Goal: Find specific page/section: Find specific page/section

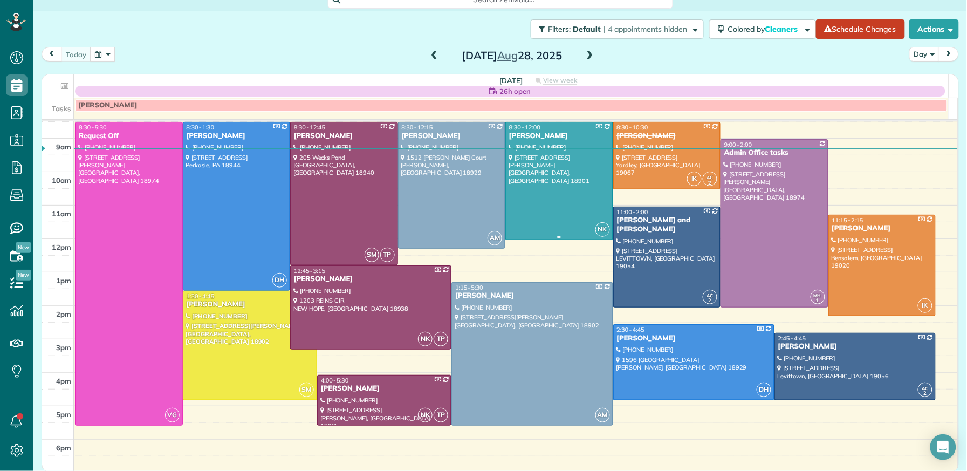
scroll to position [42, 0]
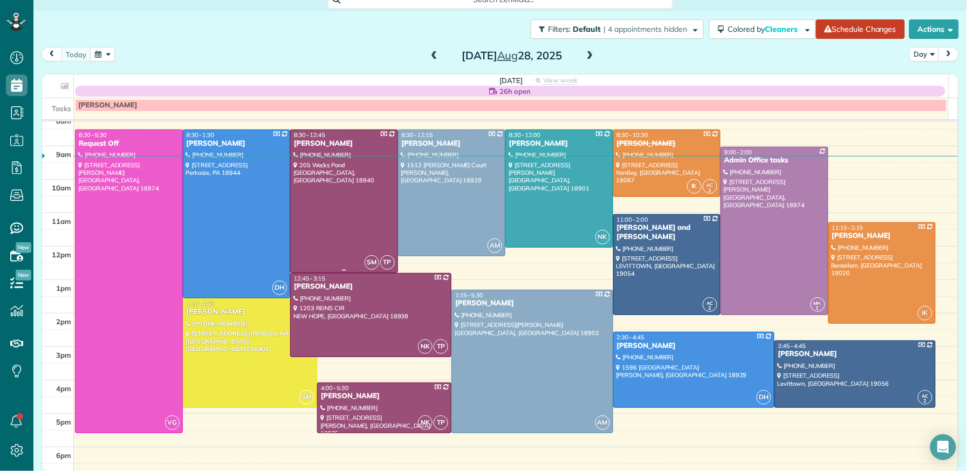
click at [305, 144] on div "[PERSON_NAME]" at bounding box center [343, 143] width 101 height 9
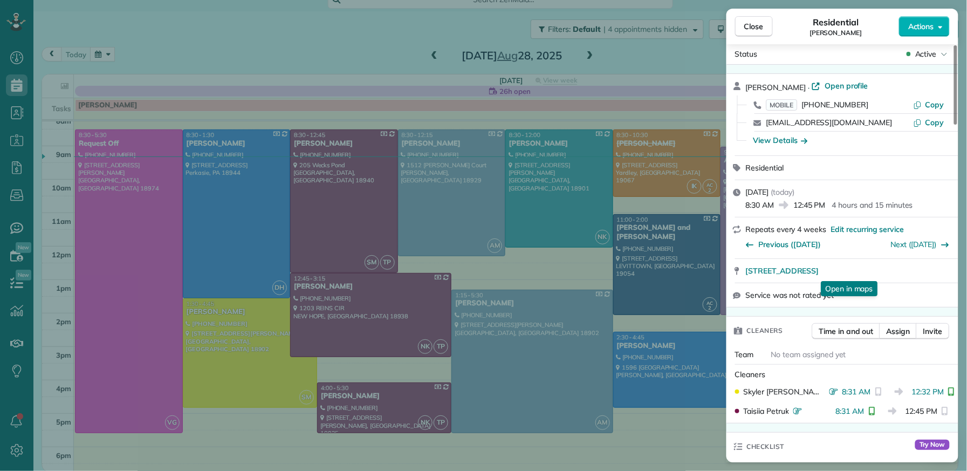
scroll to position [39, 0]
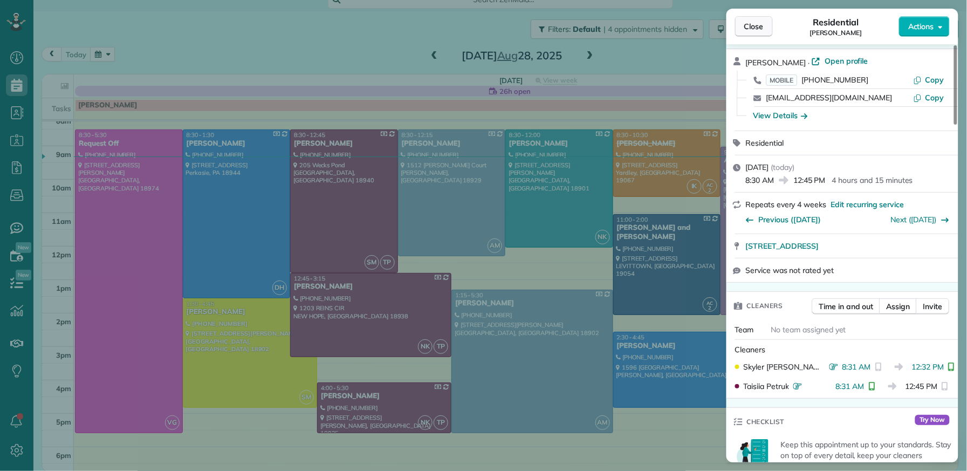
click at [751, 35] on button "Close" at bounding box center [754, 26] width 38 height 20
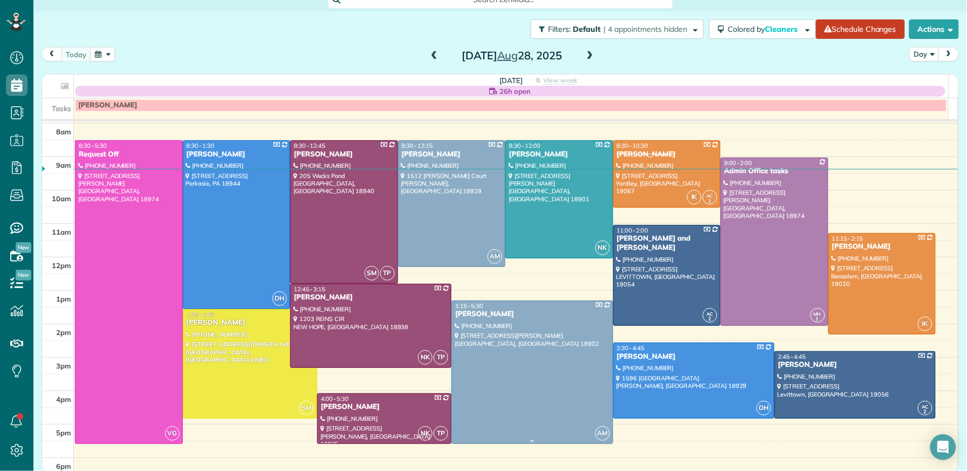
scroll to position [30, 0]
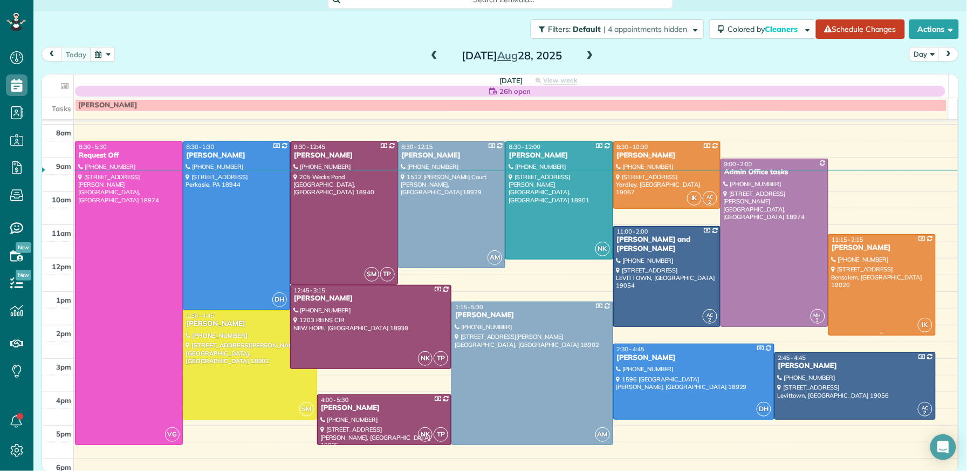
click at [844, 249] on div "[PERSON_NAME]" at bounding box center [882, 247] width 101 height 9
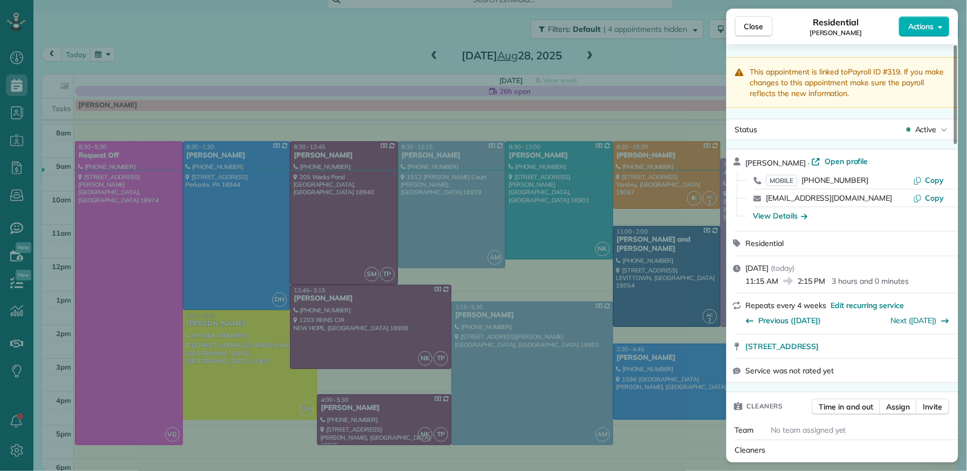
click at [751, 28] on span "Close" at bounding box center [753, 26] width 19 height 11
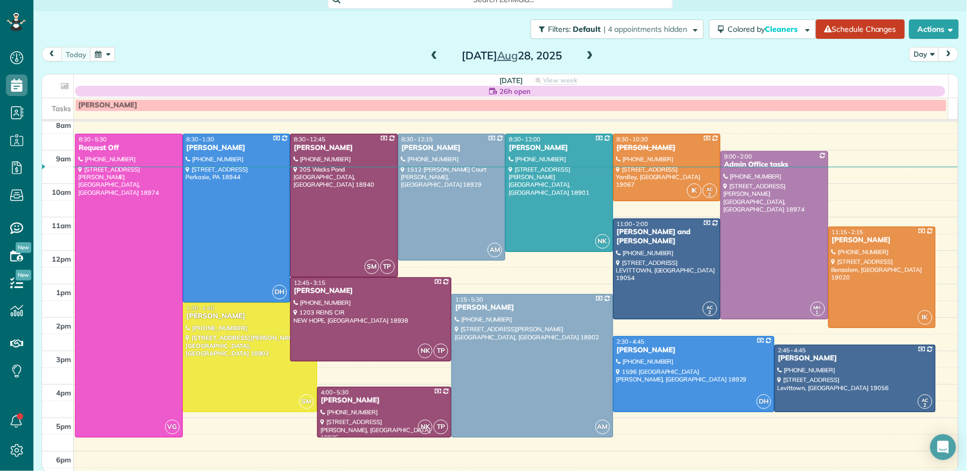
scroll to position [38, 0]
click at [317, 149] on div "[PERSON_NAME]" at bounding box center [343, 147] width 101 height 9
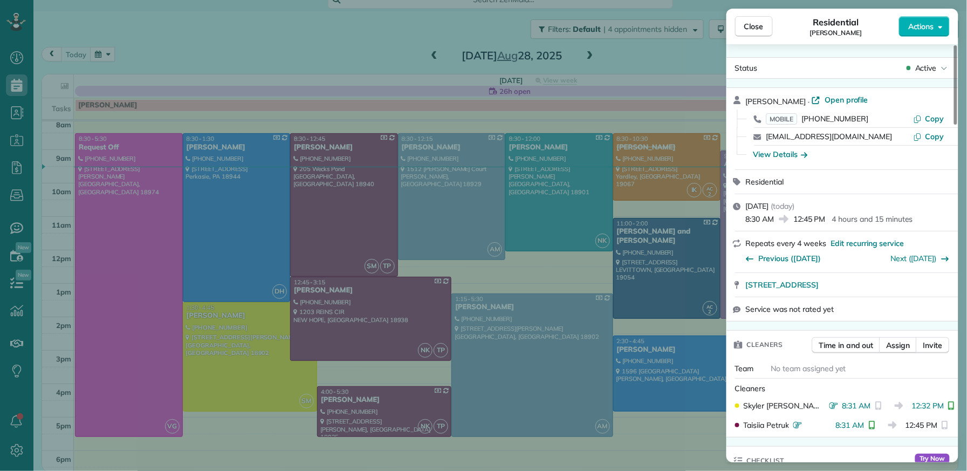
drag, startPoint x: 745, startPoint y: 29, endPoint x: 441, endPoint y: 234, distance: 366.5
click at [746, 30] on span "Close" at bounding box center [753, 26] width 19 height 11
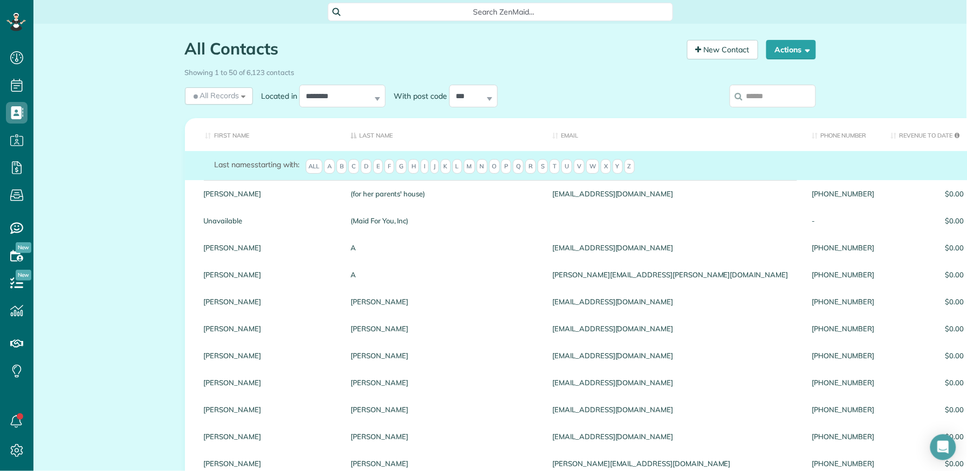
click at [772, 92] on input "search" at bounding box center [773, 96] width 86 height 23
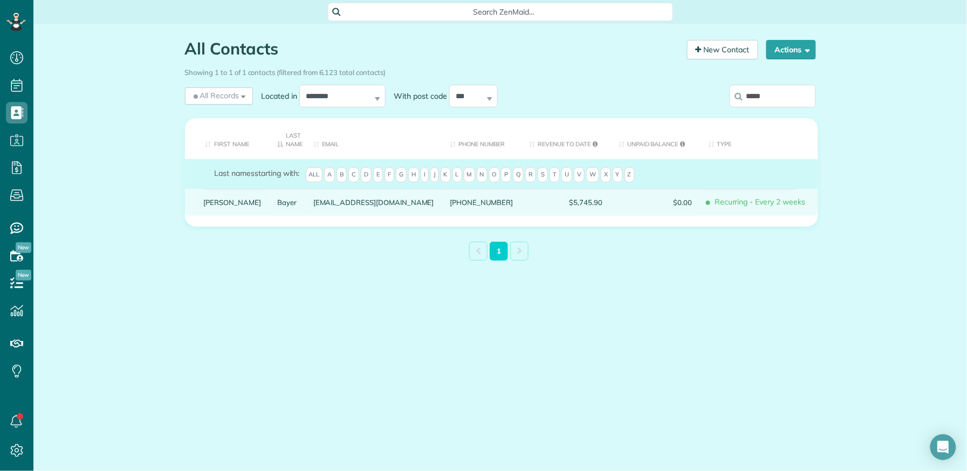
type input "*****"
click at [277, 199] on link "Bayer" at bounding box center [287, 202] width 20 height 8
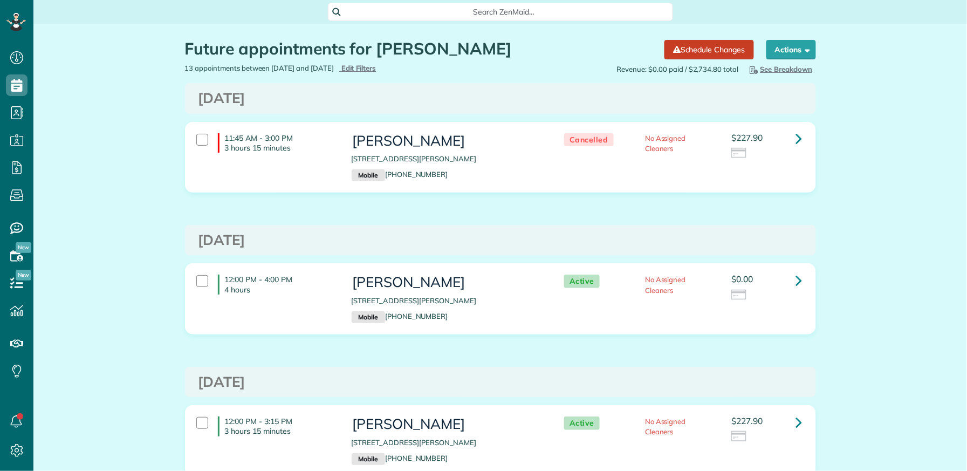
scroll to position [471, 33]
